Goal: Task Accomplishment & Management: Manage account settings

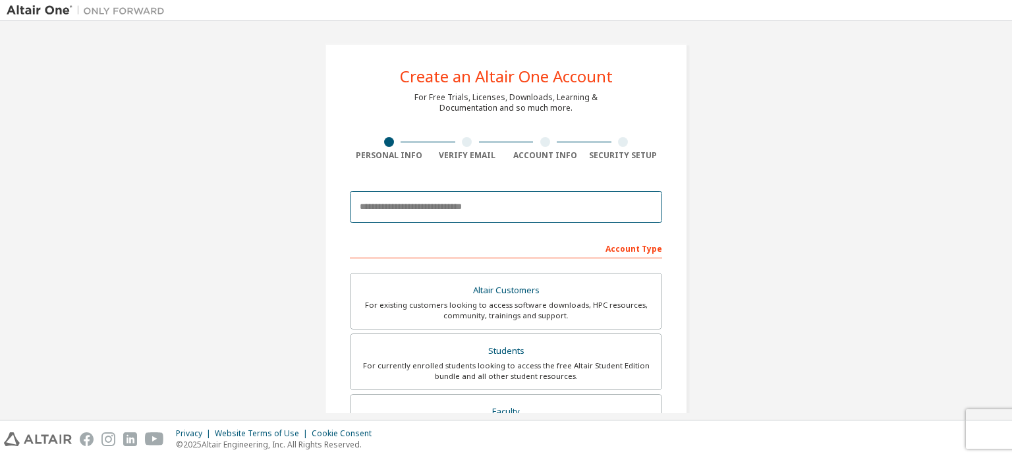
click at [432, 196] on input "email" at bounding box center [506, 207] width 312 height 32
type input "**********"
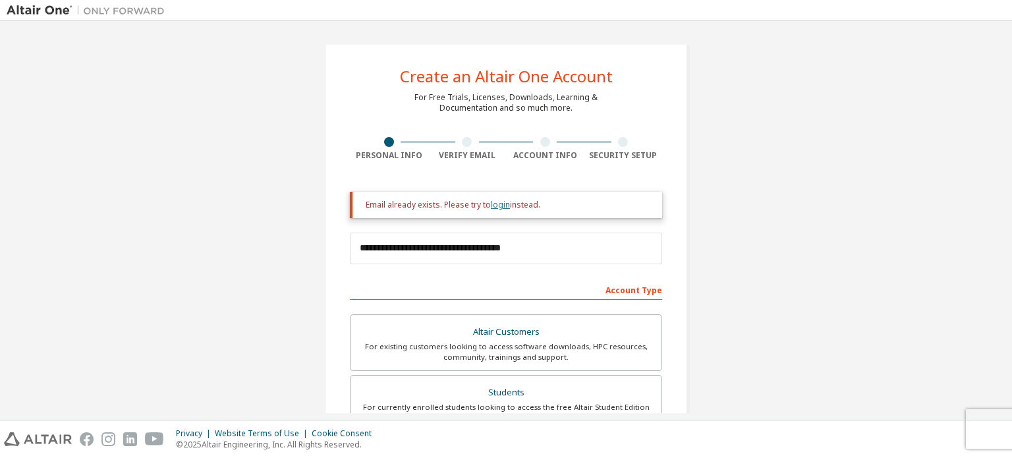
click at [493, 204] on link "login" at bounding box center [500, 204] width 19 height 11
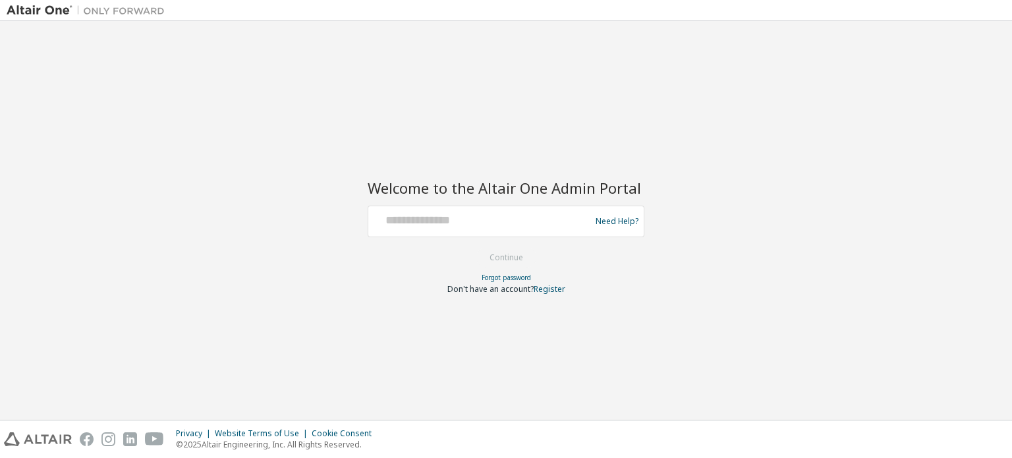
click at [475, 229] on div at bounding box center [480, 221] width 215 height 25
click at [466, 222] on input "text" at bounding box center [480, 218] width 215 height 19
type input "**********"
click at [505, 279] on link "Forgot password" at bounding box center [505, 277] width 49 height 9
click at [496, 273] on link "Forgot password" at bounding box center [505, 277] width 49 height 9
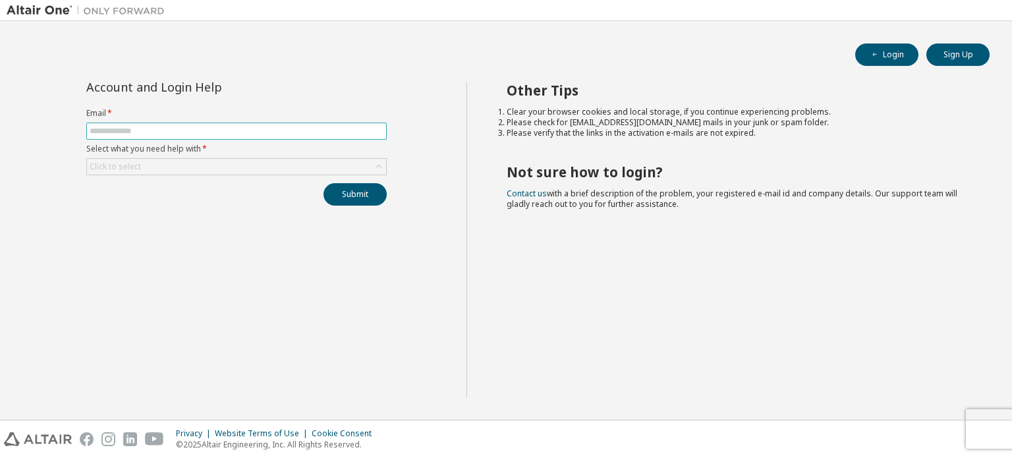
click at [321, 126] on input "text" at bounding box center [237, 131] width 294 height 11
type input "**********"
click at [256, 166] on div "Click to select" at bounding box center [236, 167] width 299 height 16
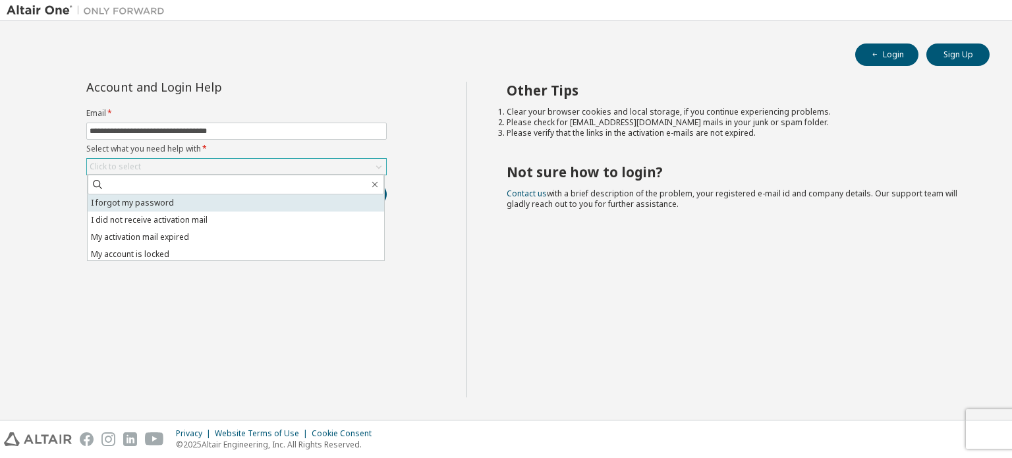
click at [209, 203] on li "I forgot my password" at bounding box center [236, 202] width 296 height 17
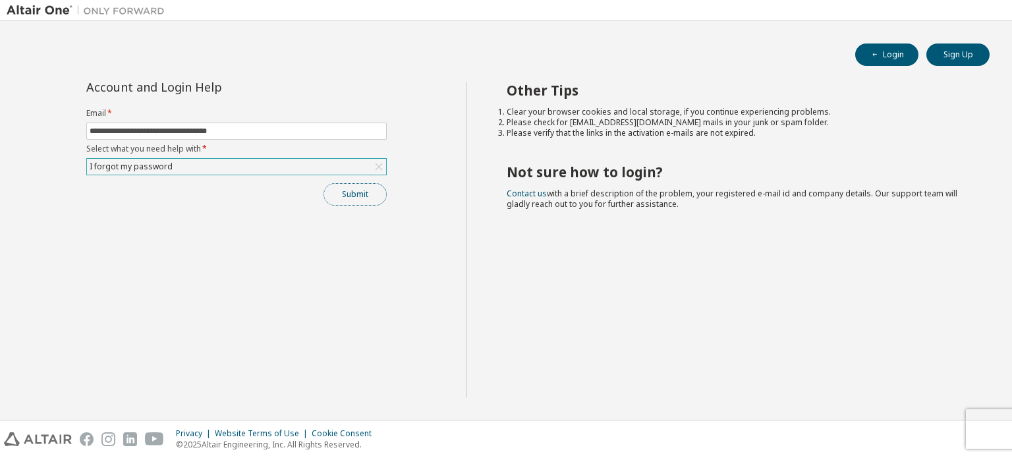
click at [344, 198] on button "Submit" at bounding box center [354, 194] width 63 height 22
click at [349, 189] on button "Submit" at bounding box center [354, 194] width 63 height 22
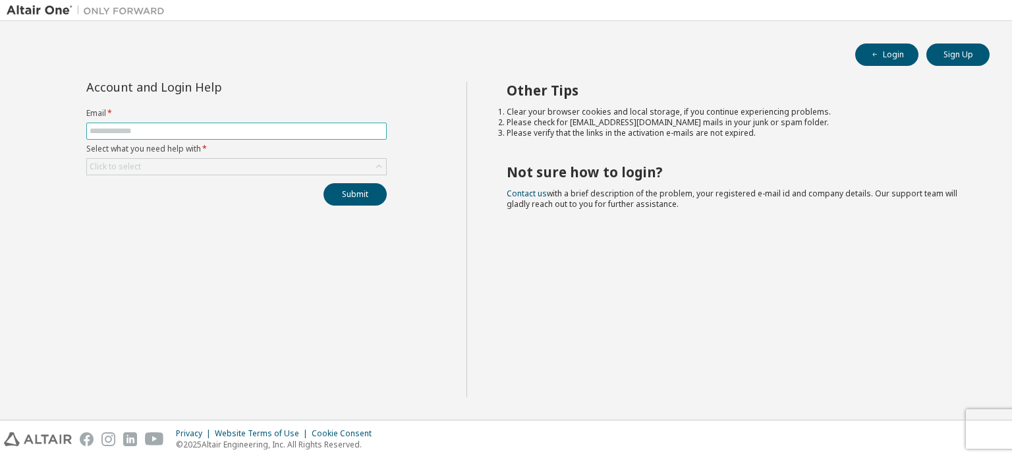
click at [234, 124] on span at bounding box center [236, 130] width 300 height 17
click at [233, 128] on input "text" at bounding box center [237, 131] width 294 height 11
type input "**********"
click at [229, 162] on div "Click to select" at bounding box center [236, 167] width 299 height 16
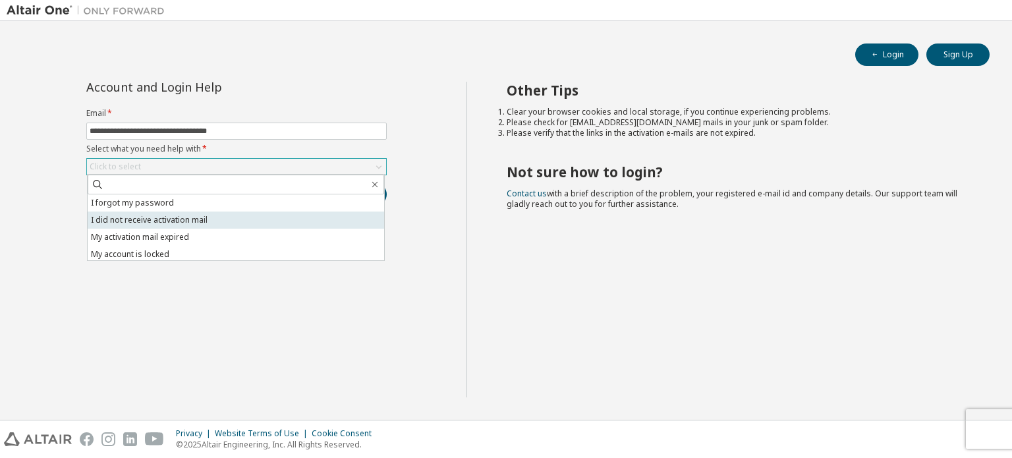
click at [172, 217] on li "I did not receive activation mail" at bounding box center [236, 219] width 296 height 17
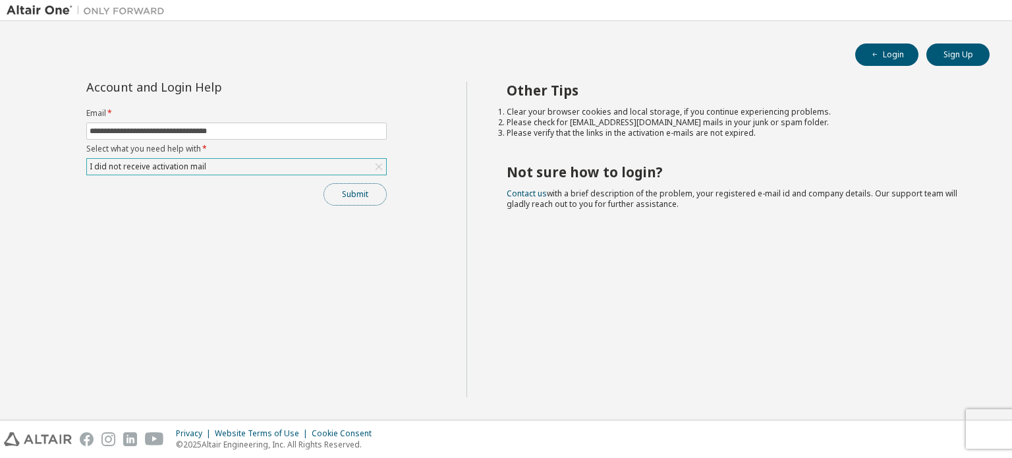
click at [356, 193] on button "Submit" at bounding box center [354, 194] width 63 height 22
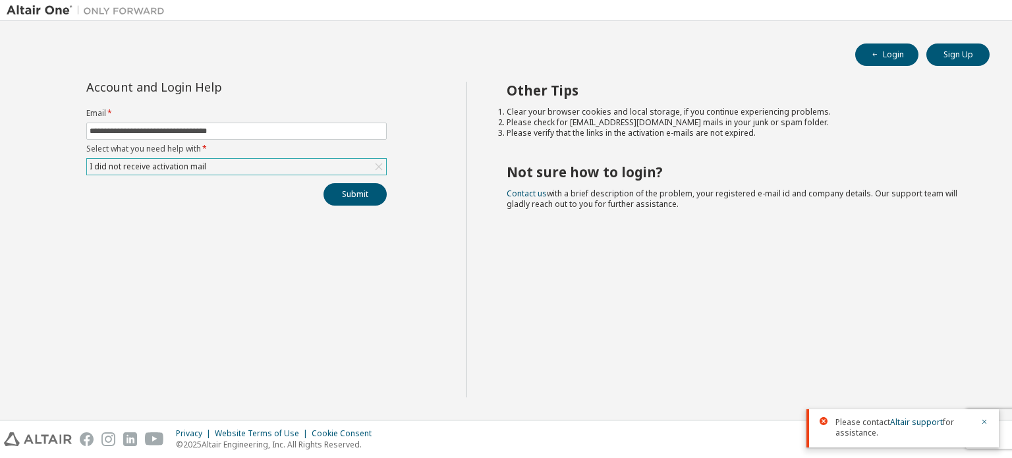
click at [222, 167] on div "I did not receive activation mail" at bounding box center [236, 167] width 299 height 16
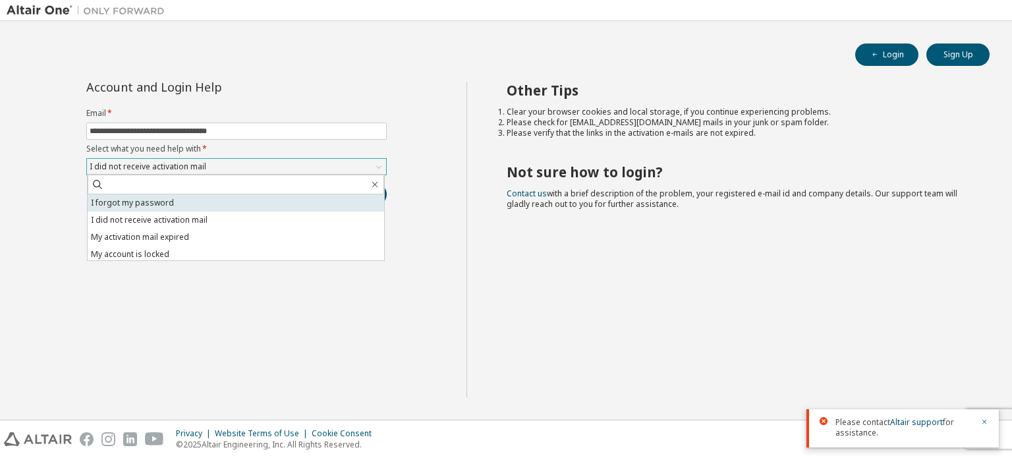
click at [173, 202] on li "I forgot my password" at bounding box center [236, 202] width 296 height 17
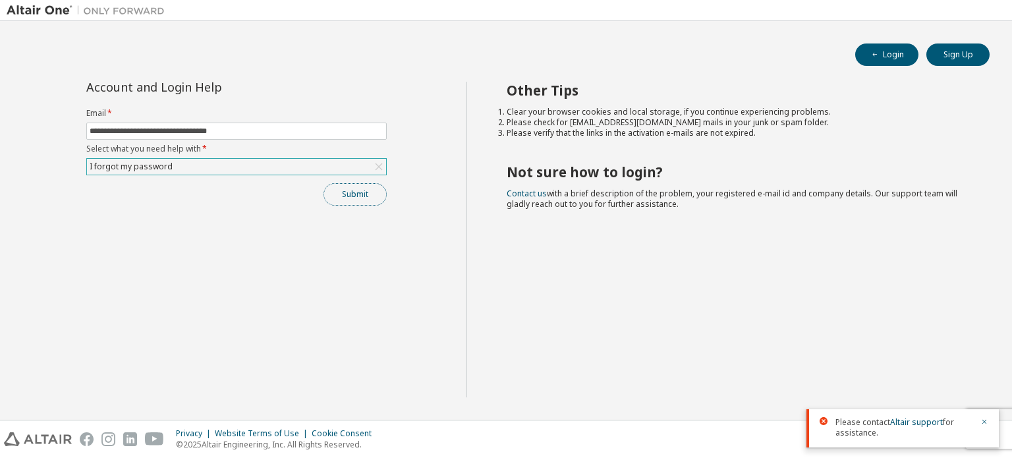
click at [359, 189] on button "Submit" at bounding box center [354, 194] width 63 height 22
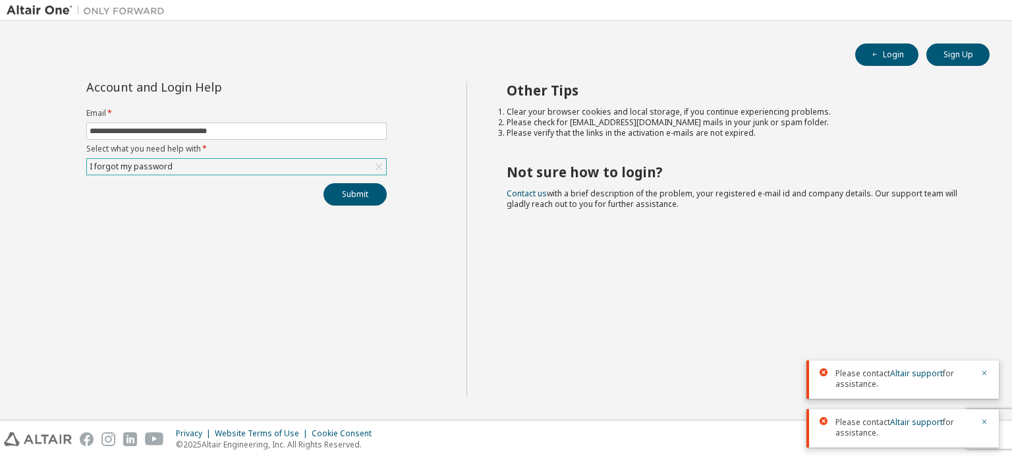
click at [715, 313] on div "Other Tips Clear your browser cookies and local storage, if you continue experi…" at bounding box center [735, 239] width 539 height 315
